Goal: Task Accomplishment & Management: Manage account settings

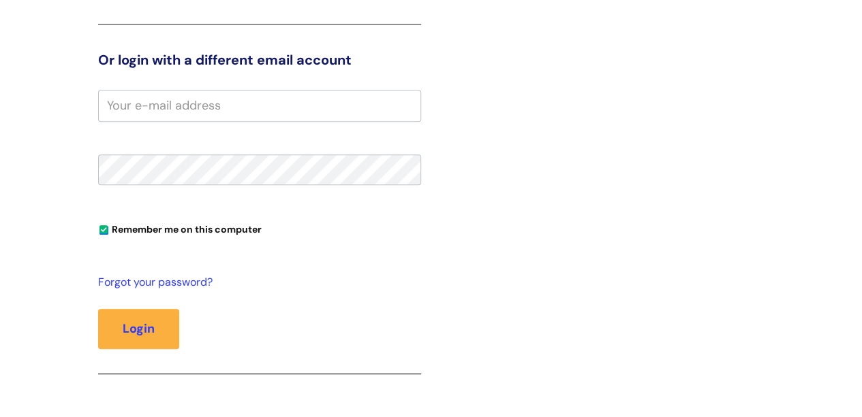
scroll to position [294, 0]
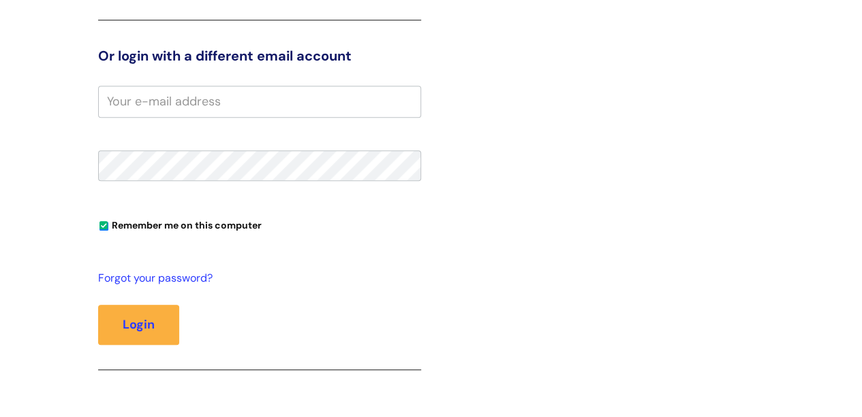
click at [221, 90] on input "email" at bounding box center [259, 101] width 323 height 31
type input "[EMAIL_ADDRESS][DOMAIN_NAME]"
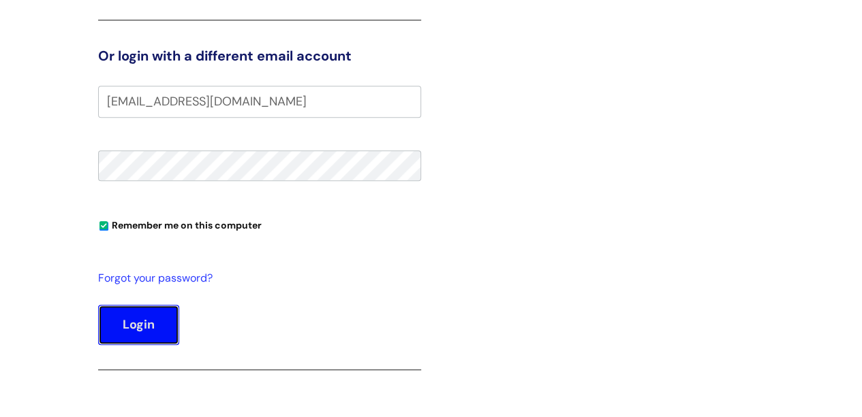
click at [157, 326] on button "Login" at bounding box center [138, 325] width 81 height 40
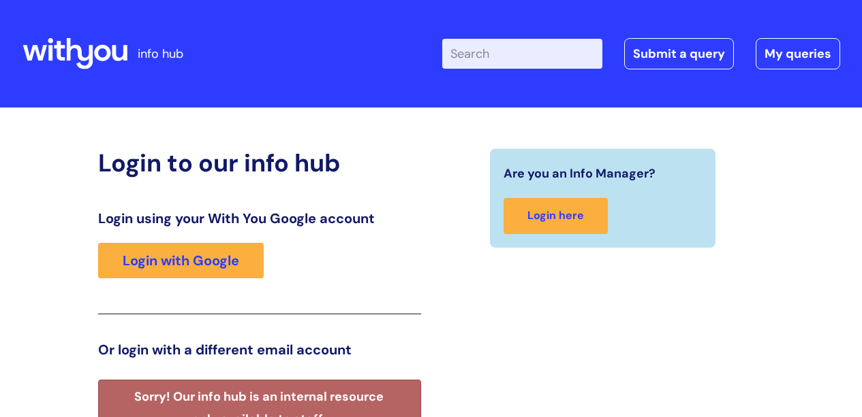
scroll to position [279, 0]
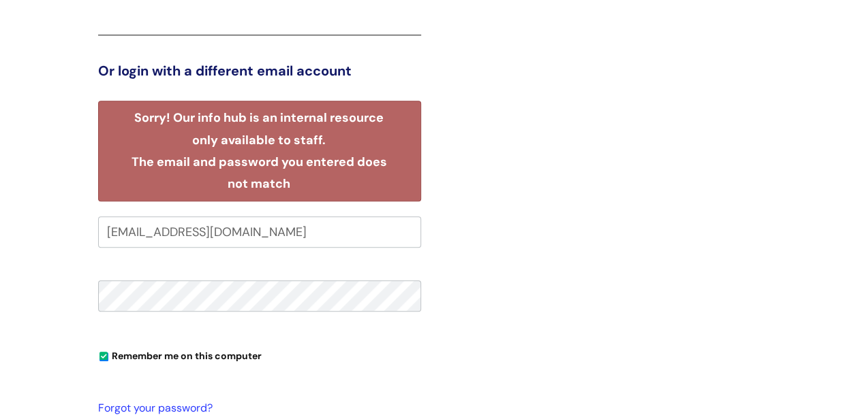
click at [157, 326] on fieldset "[EMAIL_ADDRESS][DOMAIN_NAME] Remember me on this computer Forgot your password?…" at bounding box center [259, 375] width 323 height 317
